Goal: Transaction & Acquisition: Purchase product/service

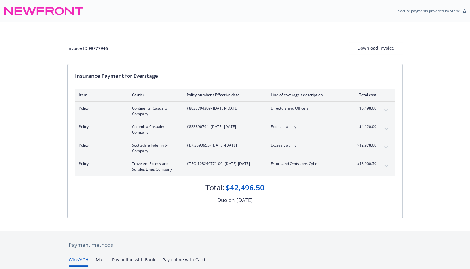
scroll to position [89, 0]
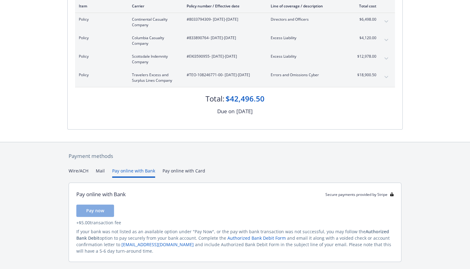
click at [142, 171] on button "Pay online with Bank" at bounding box center [133, 173] width 43 height 10
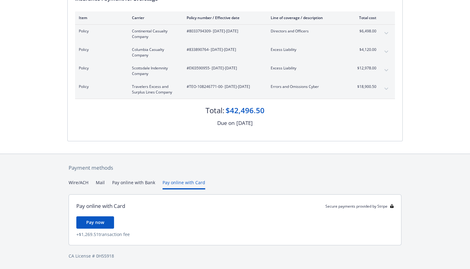
scroll to position [77, 0]
click at [172, 171] on div "Payment methods Wire/ACH Mail Pay online with Bank Pay online with Card Pay onl…" at bounding box center [234, 213] width 335 height 116
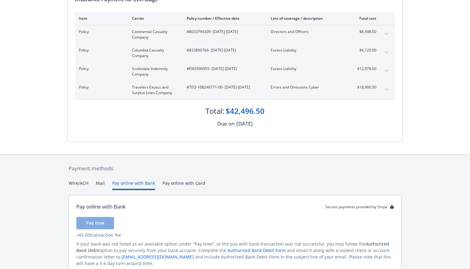
click at [142, 181] on button "Pay online with Bank" at bounding box center [133, 185] width 43 height 10
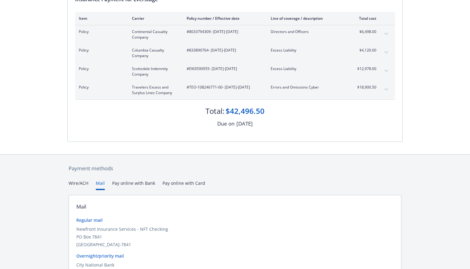
click at [99, 182] on button "Mail" at bounding box center [100, 185] width 9 height 10
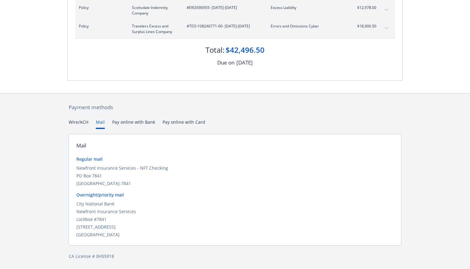
scroll to position [89, 0]
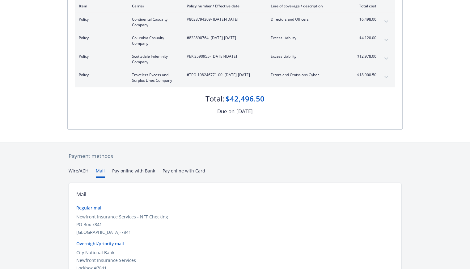
click at [79, 121] on div "Secure payments provided by Stripe Invoice ID: F8F77946 Download Invoice Insura…" at bounding box center [235, 114] width 470 height 407
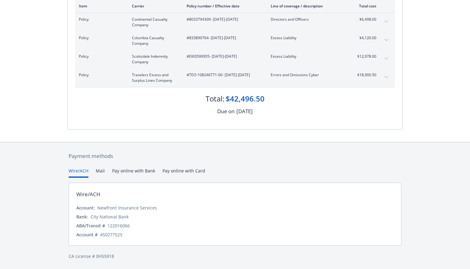
scroll to position [77, 0]
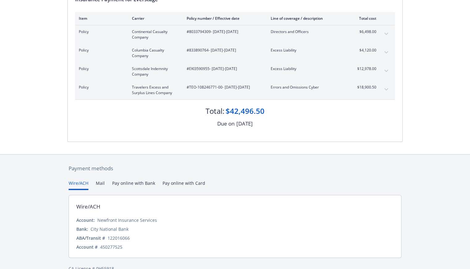
click at [173, 169] on div "Payment methods Wire/ACH Mail Pay online with Bank Pay online with Card Wire/AC…" at bounding box center [234, 219] width 335 height 128
